Goal: Task Accomplishment & Management: Complete application form

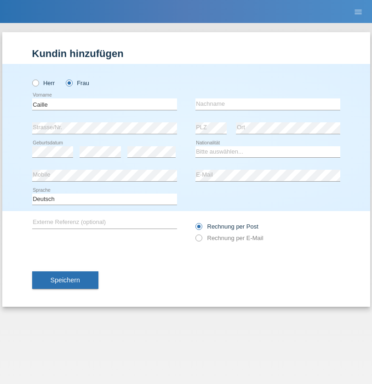
type input "Caille"
click at [267, 104] on input "text" at bounding box center [267, 103] width 145 height 11
type input "Barbara"
select select "CH"
radio input "true"
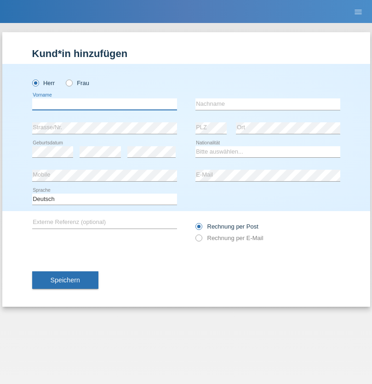
click at [104, 104] on input "text" at bounding box center [104, 103] width 145 height 11
type input "firat"
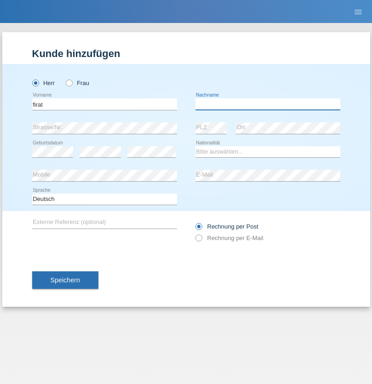
click at [267, 104] on input "text" at bounding box center [267, 103] width 145 height 11
type input "kara"
select select "CH"
radio input "true"
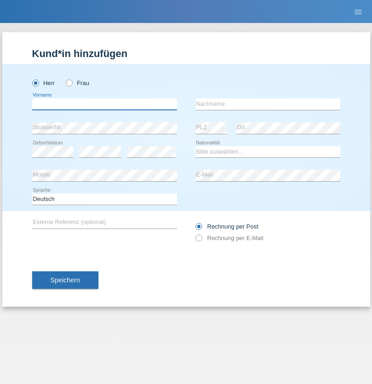
click at [104, 104] on input "text" at bounding box center [104, 103] width 145 height 11
type input "Kevin"
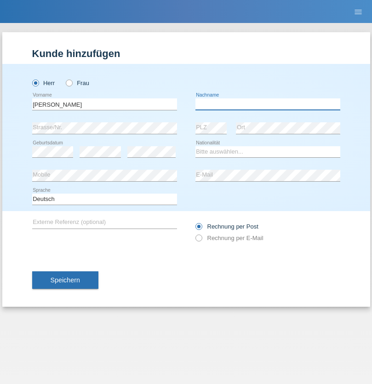
click at [267, 104] on input "text" at bounding box center [267, 103] width 145 height 11
type input "Ferhati"
select select "DE"
select select "C"
select select "14"
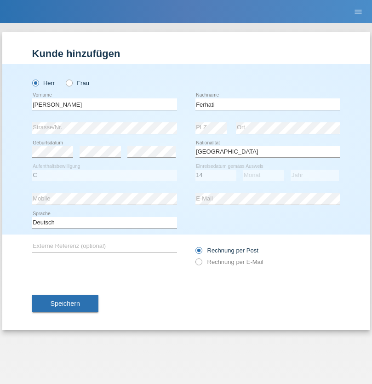
select select "02"
select select "2021"
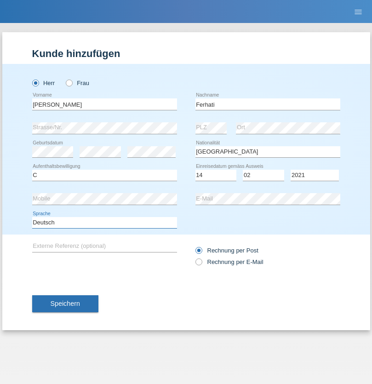
select select "en"
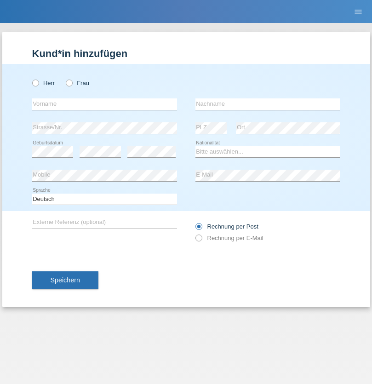
radio input "true"
click at [104, 104] on input "text" at bounding box center [104, 103] width 145 height 11
type input "[PERSON_NAME]"
click at [267, 104] on input "text" at bounding box center [267, 103] width 145 height 11
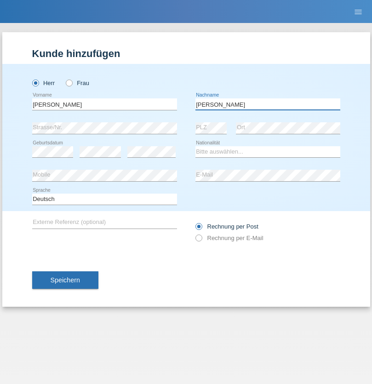
type input "Cristian"
select select "RO"
select select "C"
select select "11"
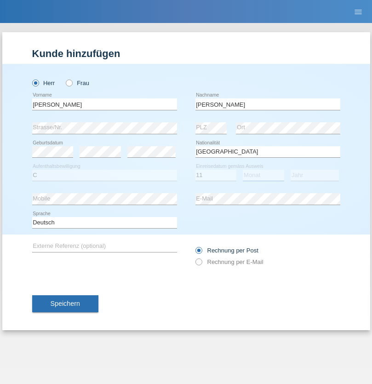
select select "02"
select select "2011"
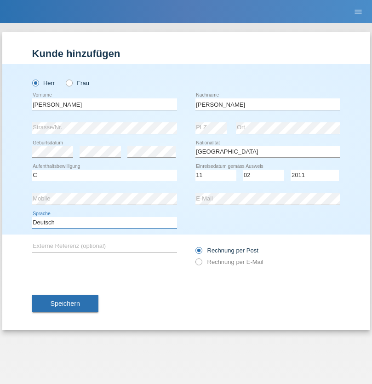
select select "en"
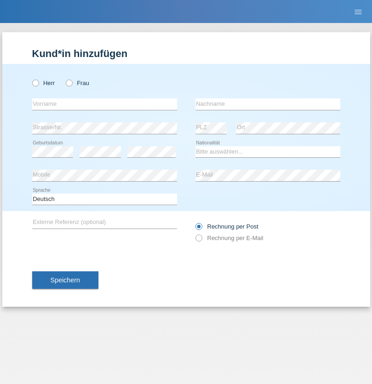
radio input "true"
click at [104, 104] on input "text" at bounding box center [104, 103] width 145 height 11
type input "[PERSON_NAME]"
click at [267, 104] on input "text" at bounding box center [267, 103] width 145 height 11
type input "Ymeri"
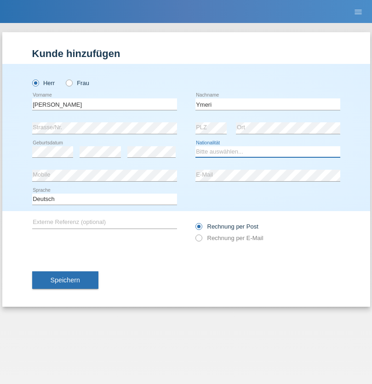
select select "XK"
select select "C"
select select "21"
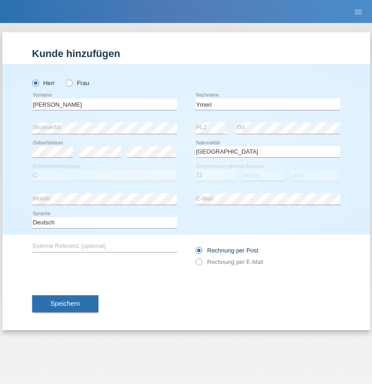
select select "03"
select select "1991"
